Goal: Task Accomplishment & Management: Complete application form

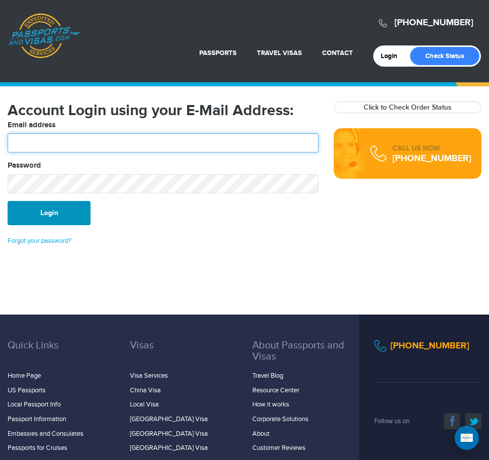
type input "**********"
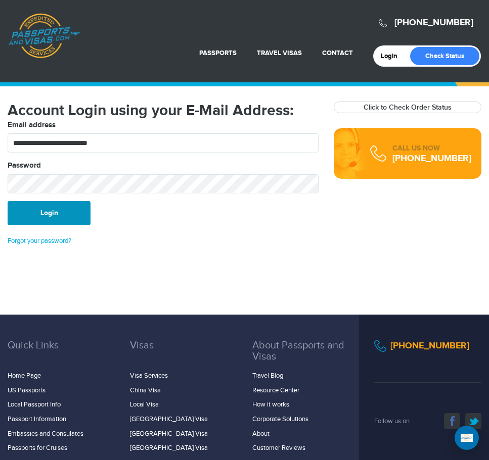
click at [69, 217] on button "Login" at bounding box center [49, 213] width 83 height 24
